Goal: Transaction & Acquisition: Purchase product/service

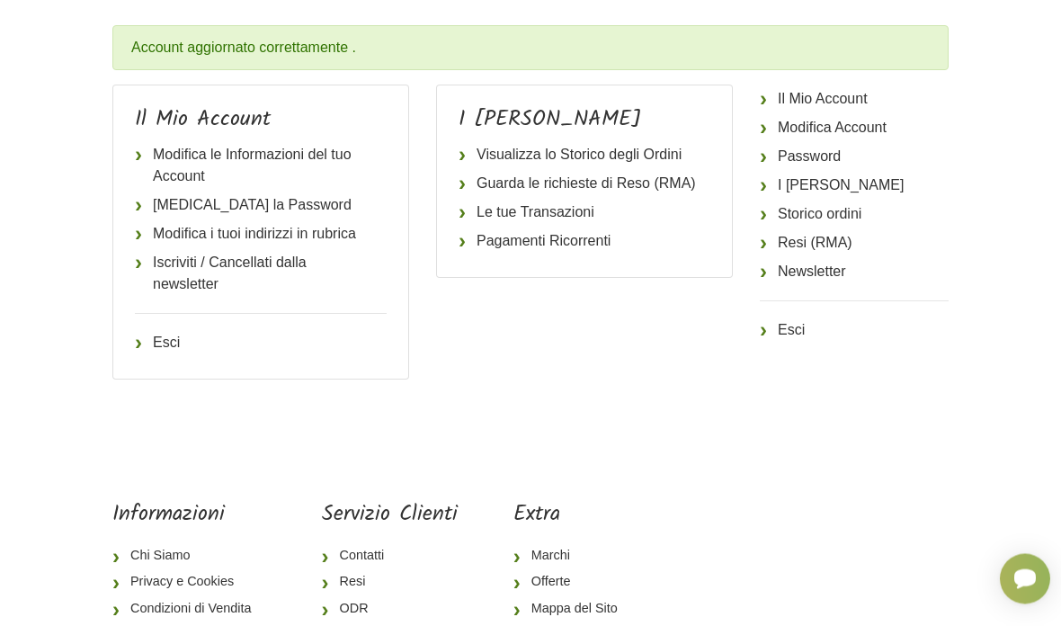
scroll to position [168, 0]
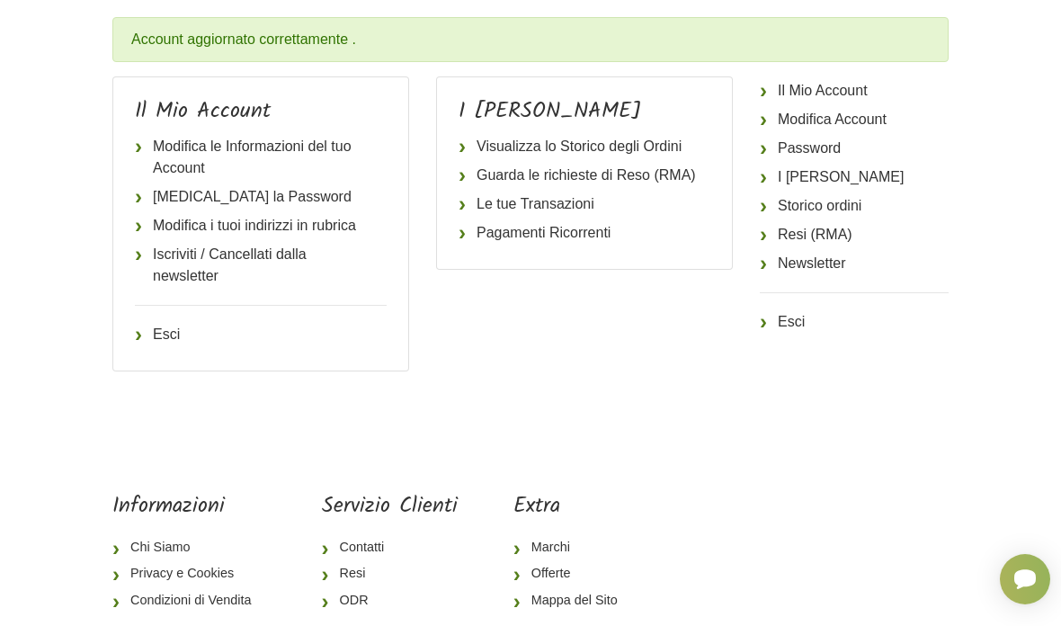
click at [264, 195] on link "Cambia la Password" at bounding box center [261, 197] width 252 height 29
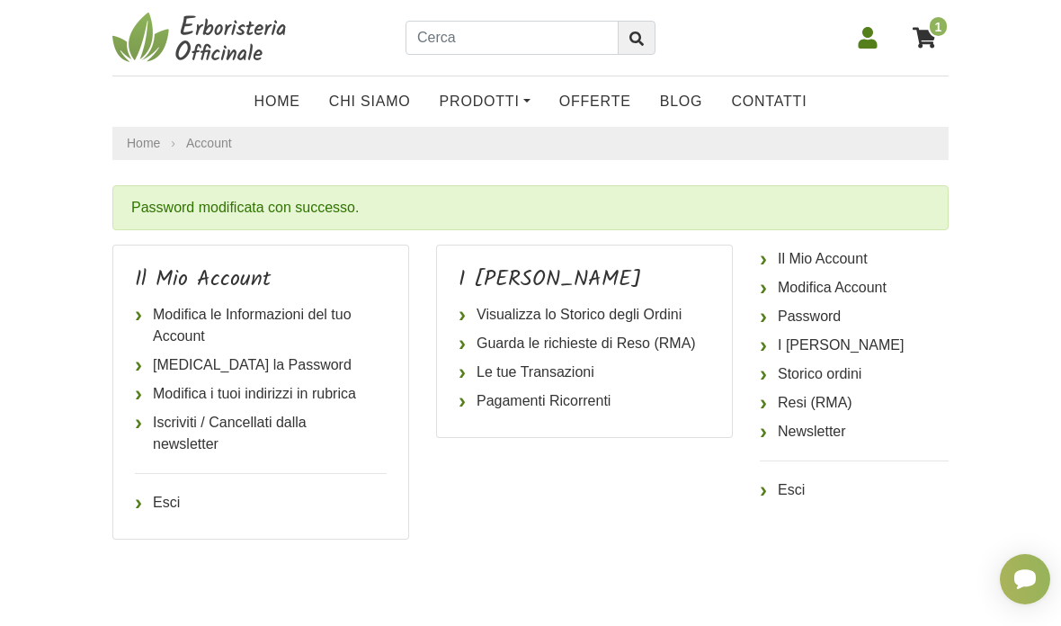
click at [927, 31] on icon at bounding box center [924, 37] width 23 height 21
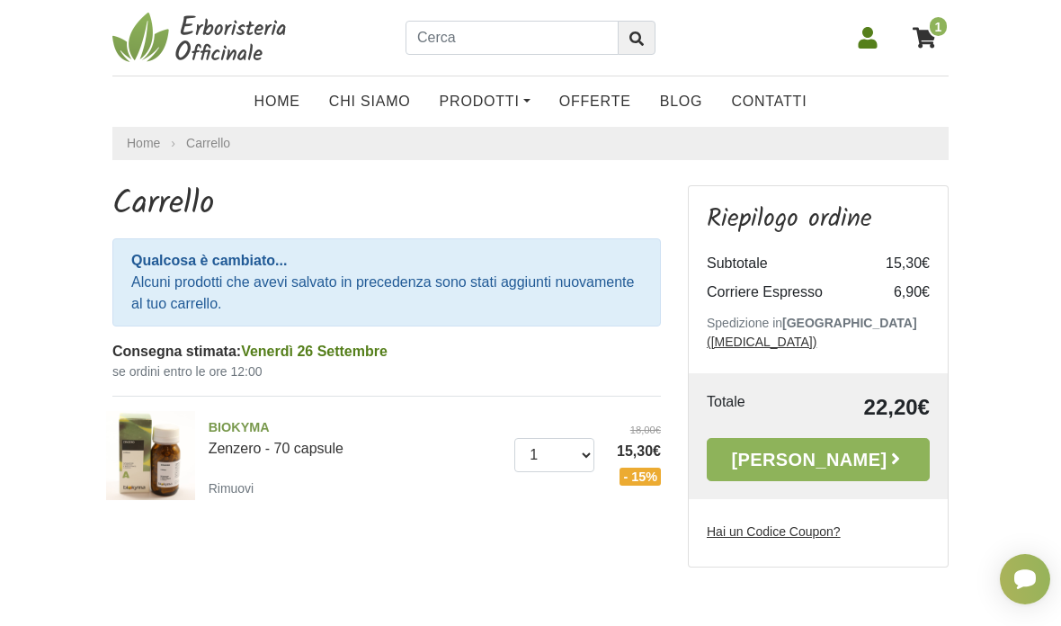
click at [814, 524] on u "Hai un Codice Coupon?" at bounding box center [774, 531] width 134 height 14
click at [0, 0] on input "Hai un Codice Coupon?" at bounding box center [0, 0] width 0 height 0
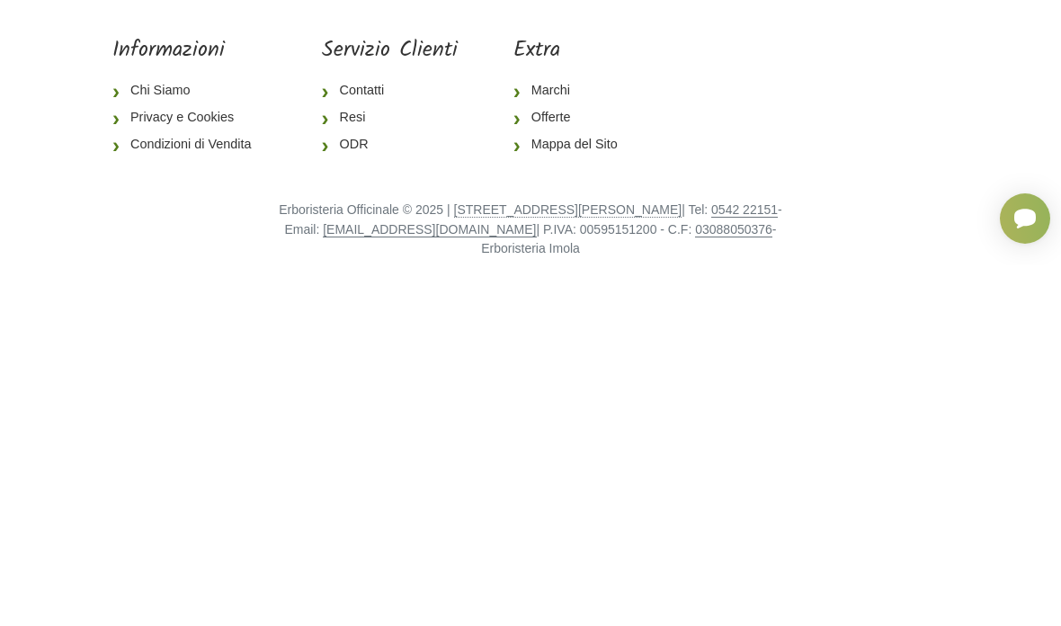
scroll to position [218, 0]
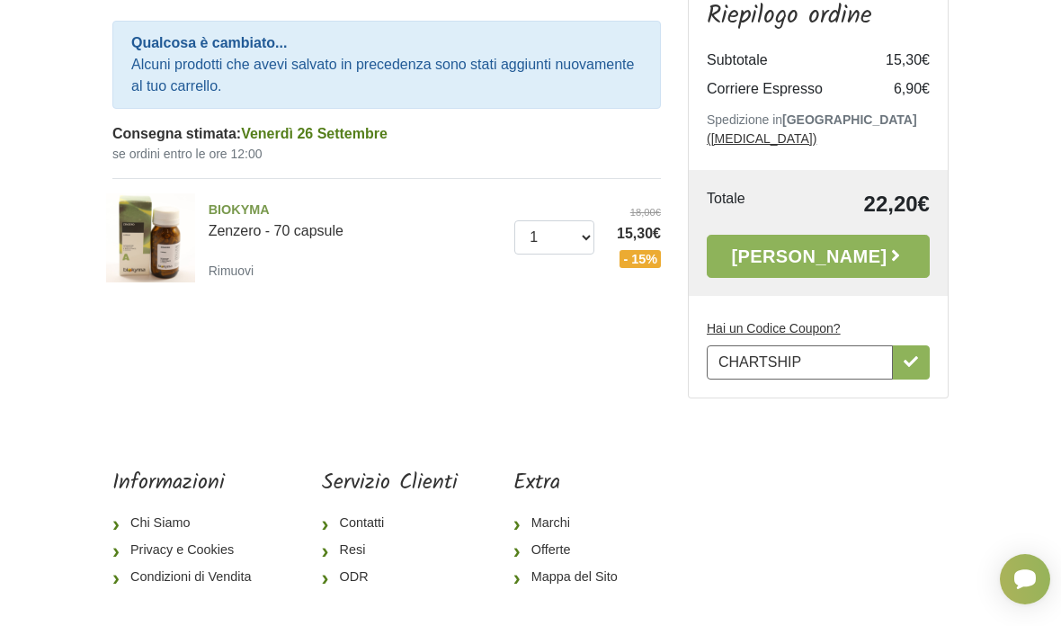
type input "CHARTSHIP"
click at [835, 235] on link "Alla Cassa" at bounding box center [818, 256] width 223 height 43
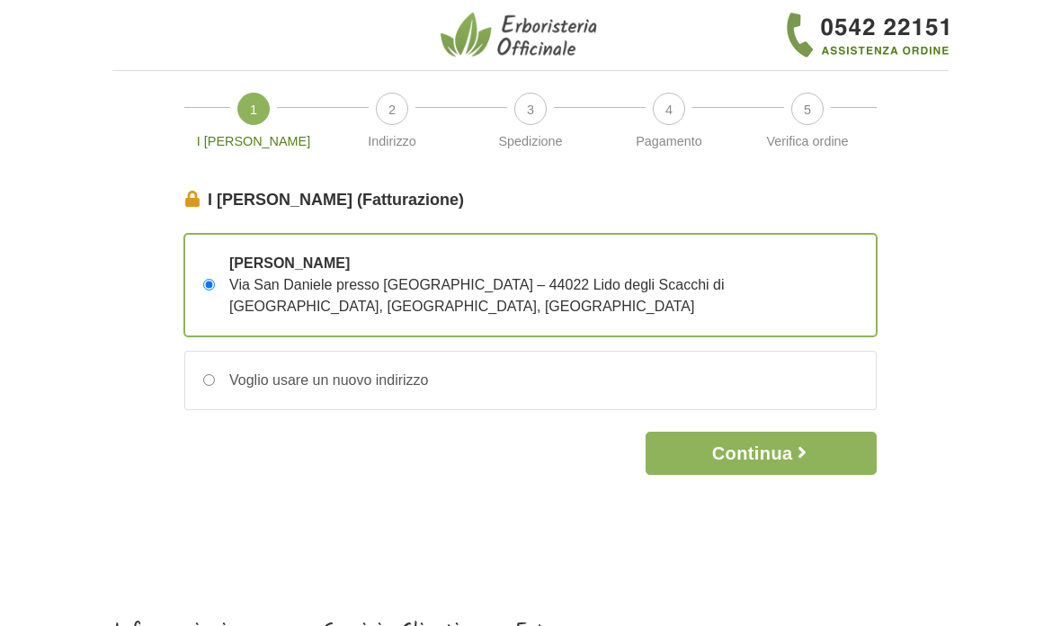
click at [802, 447] on icon "button" at bounding box center [802, 453] width 7 height 12
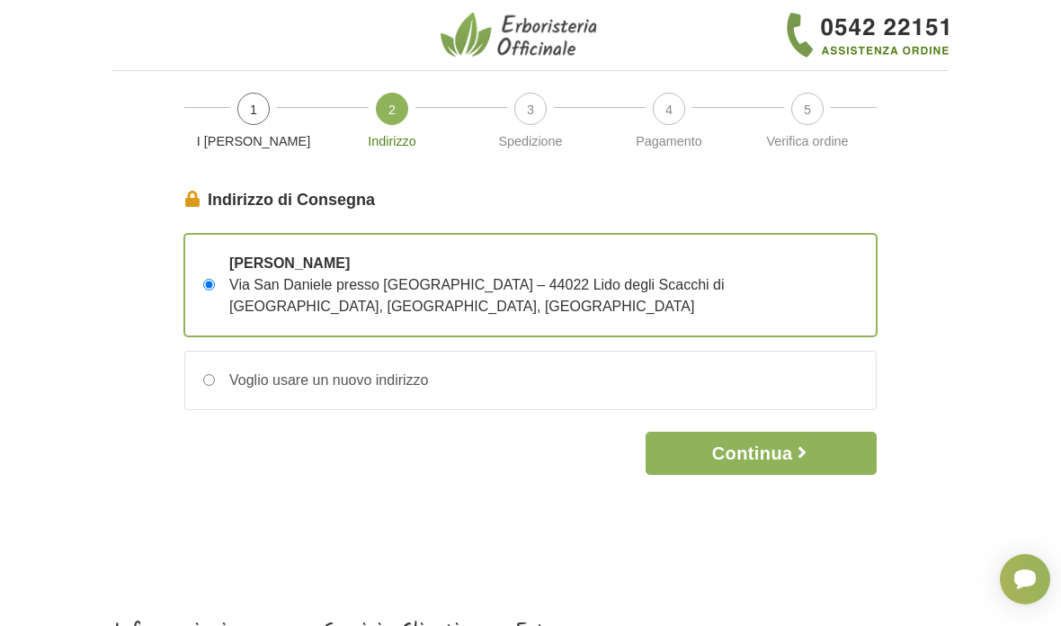
click at [762, 432] on button "Continua" at bounding box center [761, 453] width 231 height 43
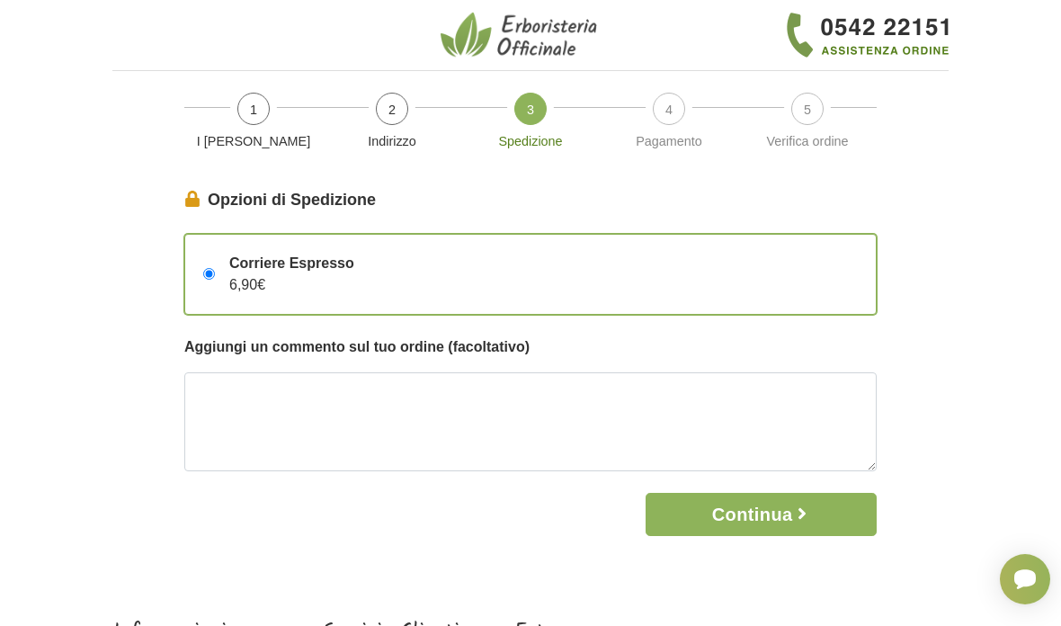
click at [219, 269] on div "Corriere Espresso 6,90€" at bounding box center [284, 274] width 139 height 43
click at [215, 269] on input "Corriere Espresso 6,90€" at bounding box center [209, 274] width 12 height 12
click at [223, 259] on div "Corriere Espresso 6,90€" at bounding box center [284, 274] width 139 height 43
click at [215, 268] on input "Corriere Espresso 6,90€" at bounding box center [209, 274] width 12 height 12
click at [608, 274] on div "Corriere Espresso 6,90€" at bounding box center [530, 274] width 691 height 79
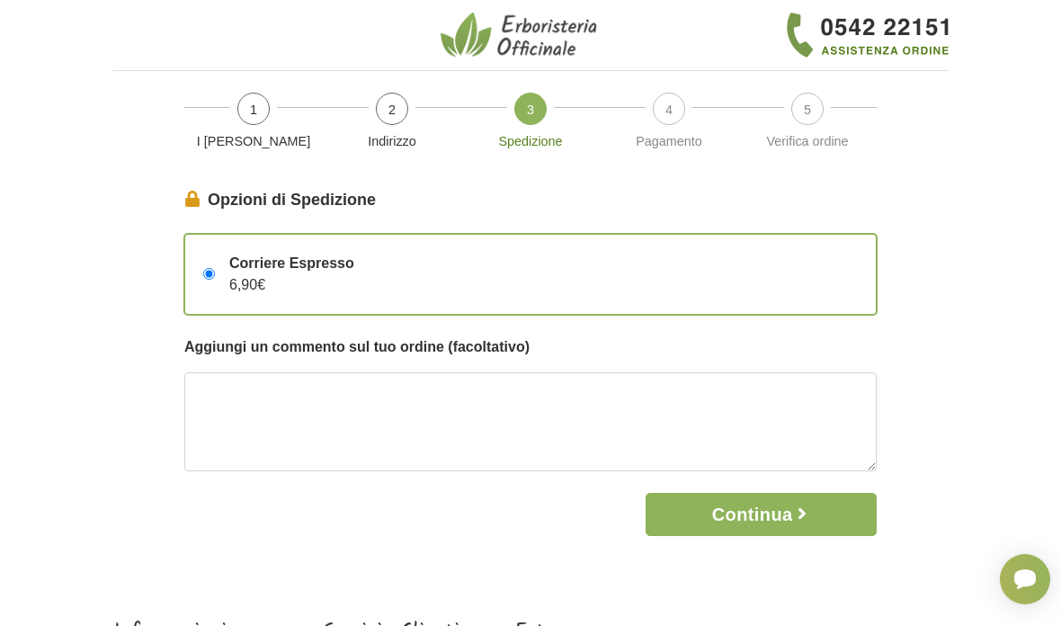
click at [215, 274] on input "Corriere Espresso 6,90€" at bounding box center [209, 274] width 12 height 12
click at [325, 257] on span "Corriere Espresso" at bounding box center [291, 264] width 125 height 22
click at [215, 268] on input "Corriere Espresso 6,90€" at bounding box center [209, 274] width 12 height 12
click at [775, 515] on button "Continua" at bounding box center [761, 514] width 231 height 43
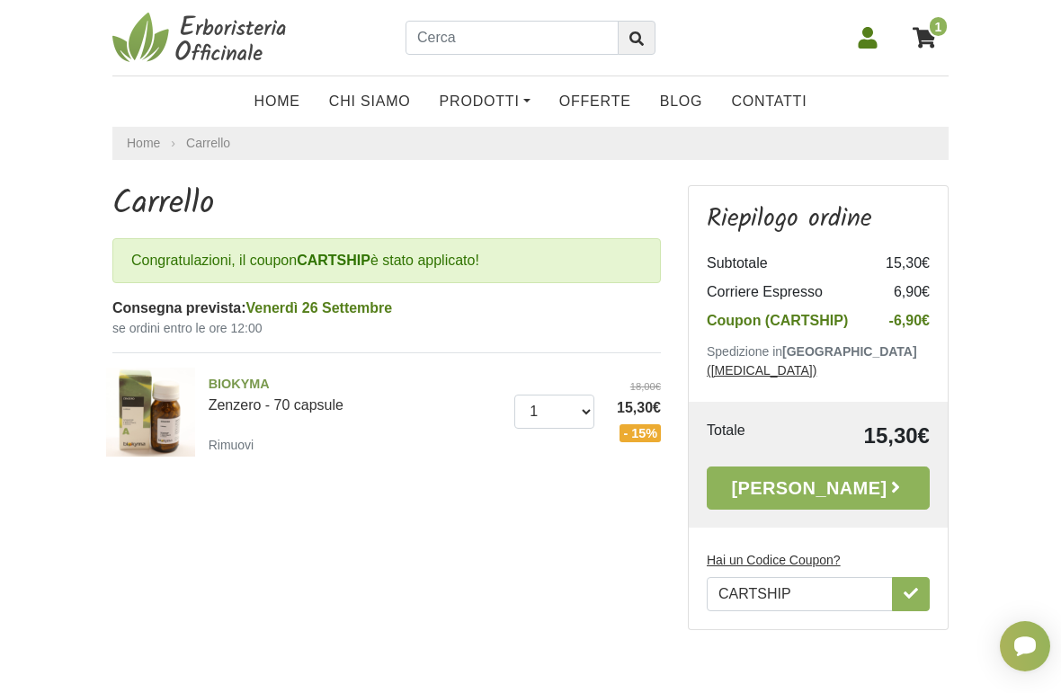
click at [912, 577] on button "button" at bounding box center [911, 594] width 38 height 34
click at [911, 586] on icon "button" at bounding box center [911, 593] width 14 height 14
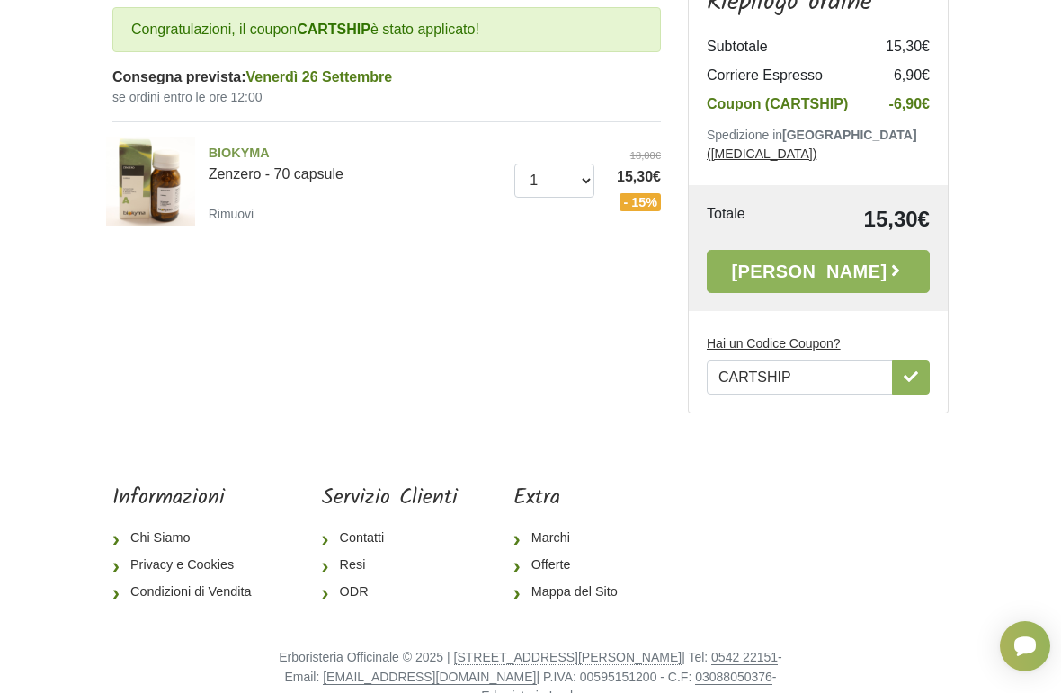
scroll to position [230, 0]
click at [828, 251] on link "[PERSON_NAME]" at bounding box center [818, 272] width 223 height 43
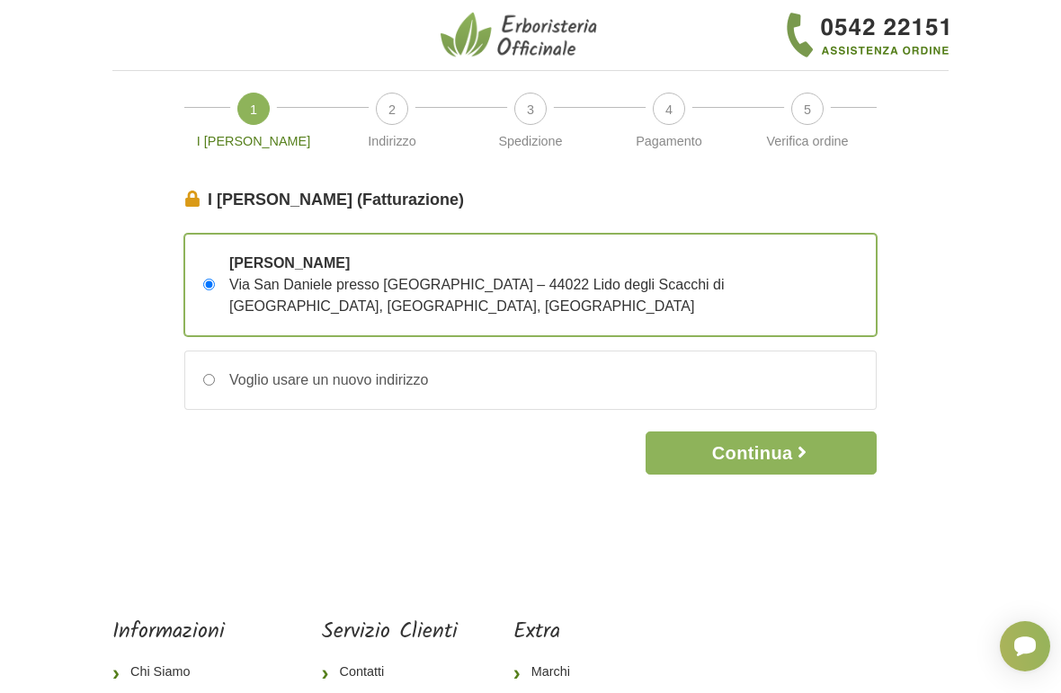
click at [781, 432] on button "Continua" at bounding box center [761, 453] width 231 height 43
click at [774, 432] on button "Continua" at bounding box center [761, 453] width 231 height 43
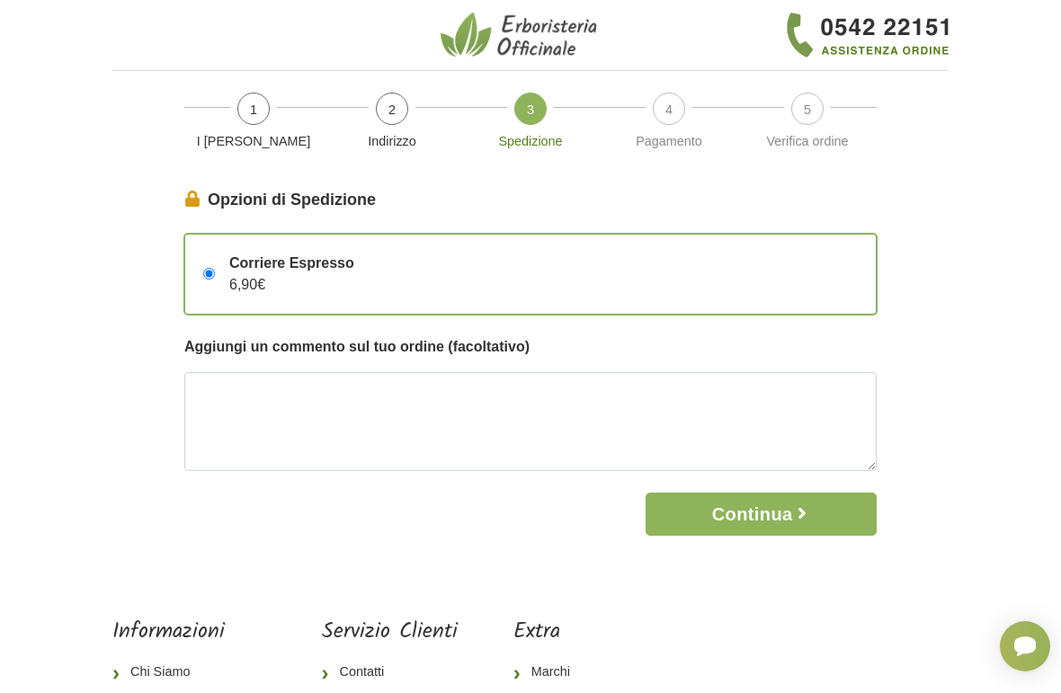
click at [212, 272] on input "Corriere Espresso 6,90€" at bounding box center [209, 274] width 12 height 12
click at [224, 267] on div "Corriere Espresso 6,90€" at bounding box center [284, 274] width 139 height 43
click at [215, 268] on input "Corriere Espresso 6,90€" at bounding box center [209, 274] width 12 height 12
click at [287, 256] on span "Corriere Espresso" at bounding box center [291, 264] width 125 height 22
click at [215, 268] on input "Corriere Espresso 6,90€" at bounding box center [209, 274] width 12 height 12
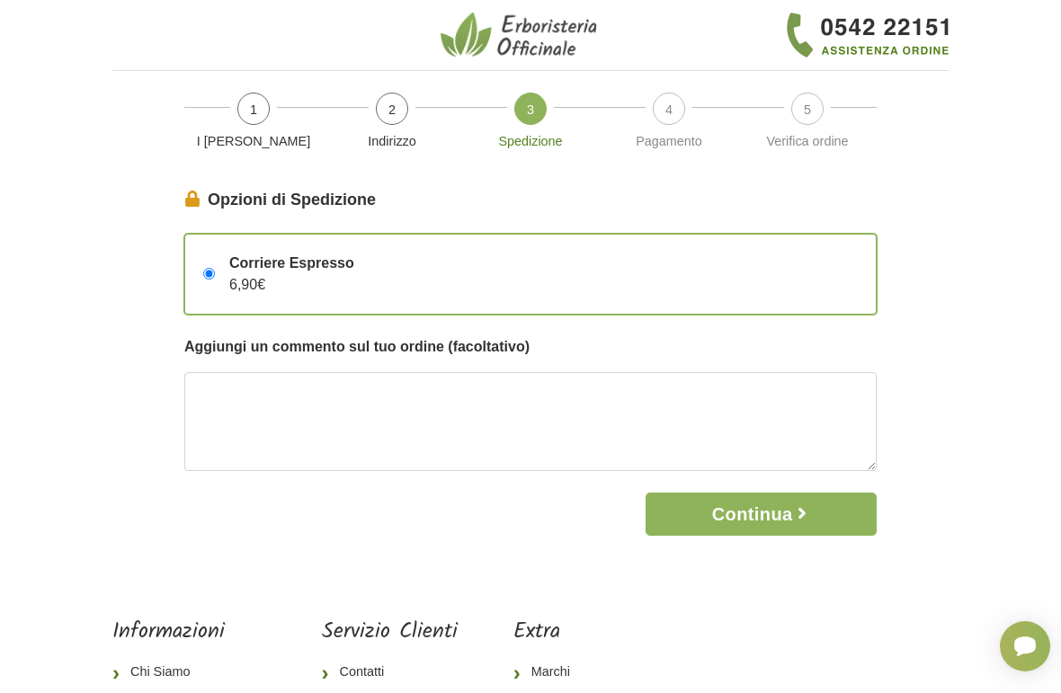
click at [296, 275] on div "Corriere Espresso 6,90€" at bounding box center [284, 274] width 139 height 43
click at [215, 275] on input "Corriere Espresso 6,90€" at bounding box center [209, 274] width 12 height 12
click at [783, 515] on button "Continua" at bounding box center [761, 514] width 231 height 43
